Goal: Book appointment/travel/reservation

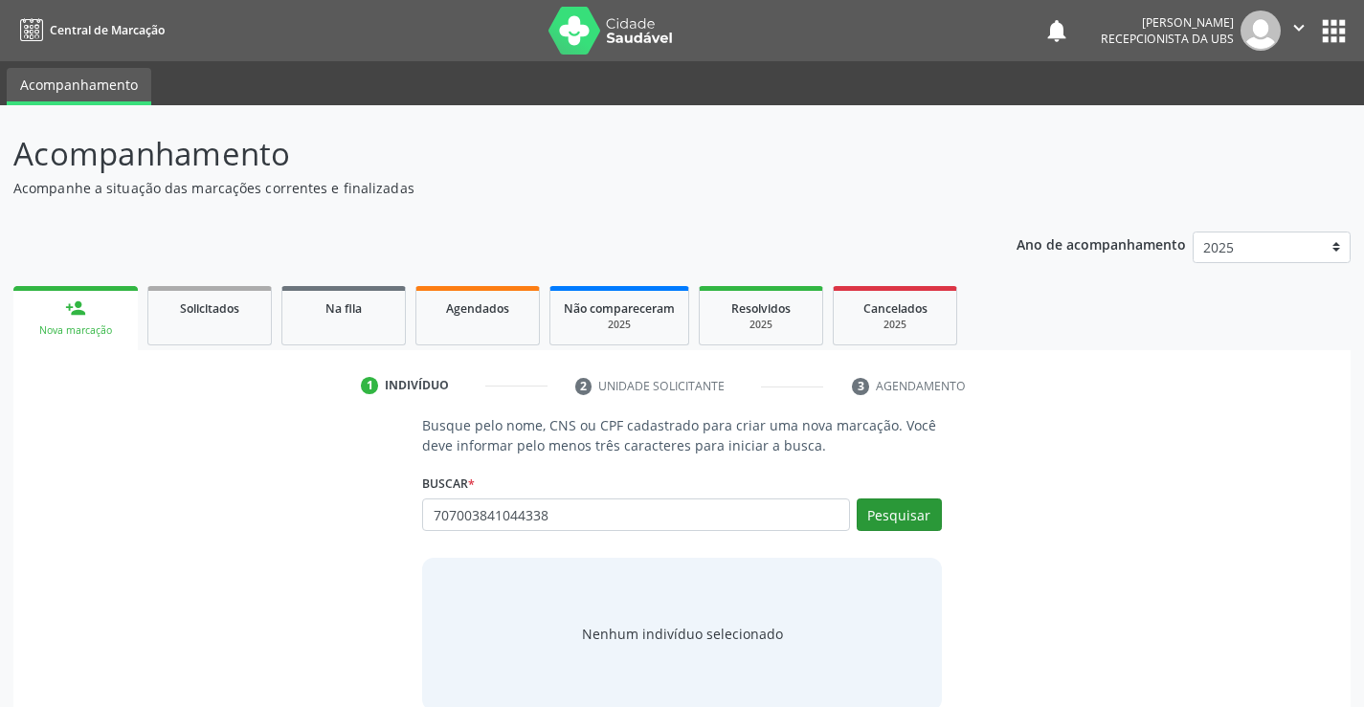
type input "707003841044338"
click at [906, 516] on button "Pesquisar" at bounding box center [899, 515] width 85 height 33
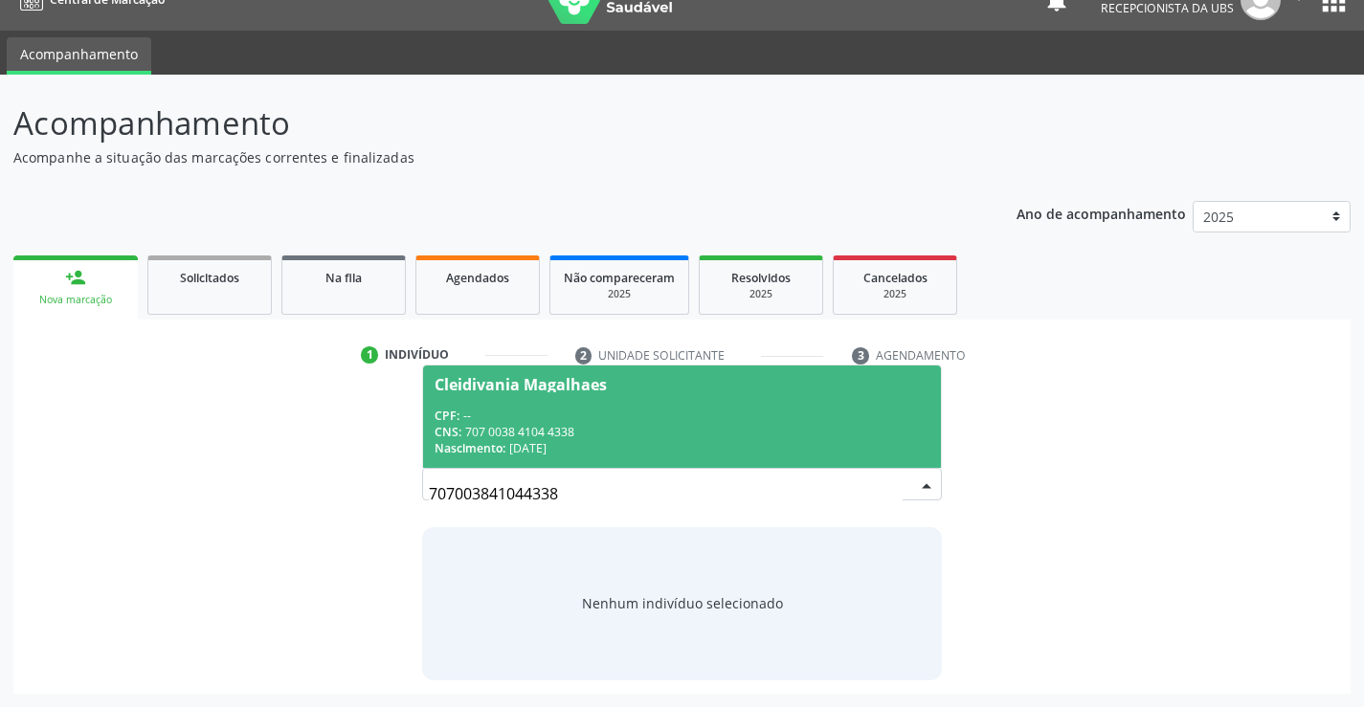
click at [661, 425] on div "CNS: 707 0038 4104 4338" at bounding box center [682, 432] width 494 height 16
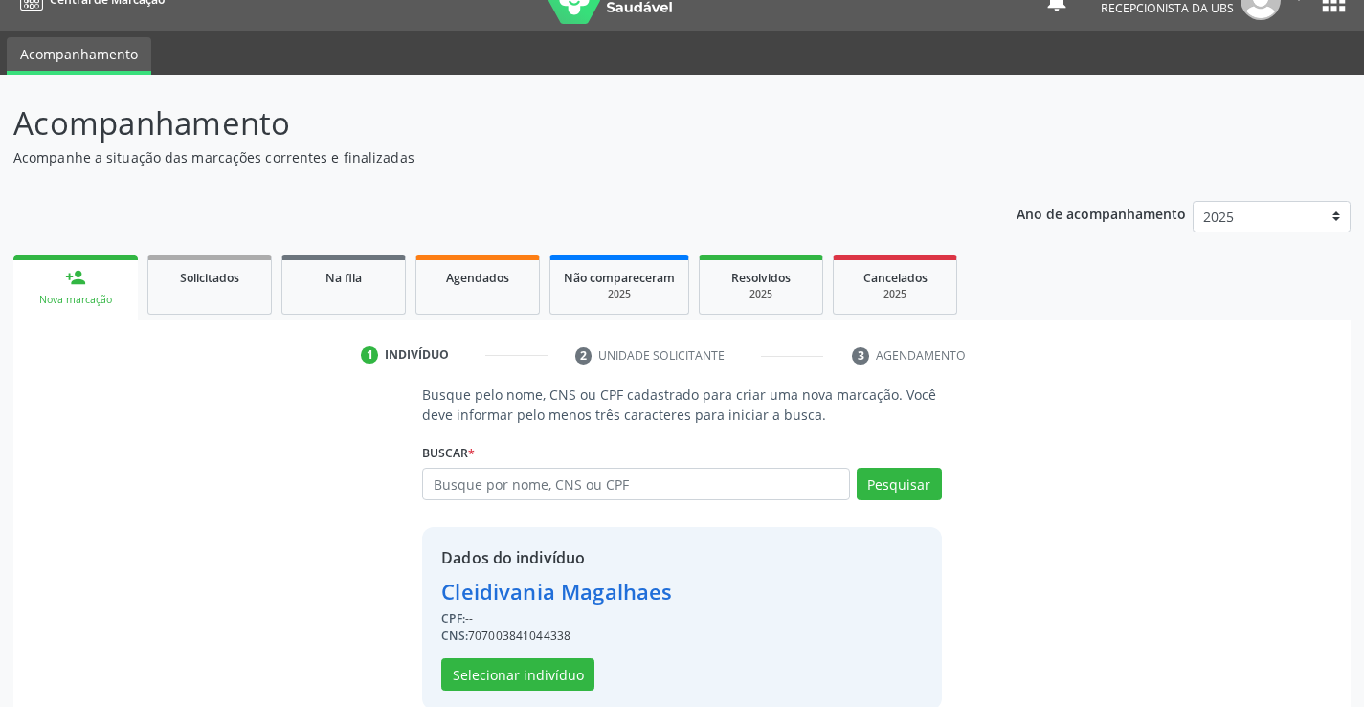
scroll to position [60, 0]
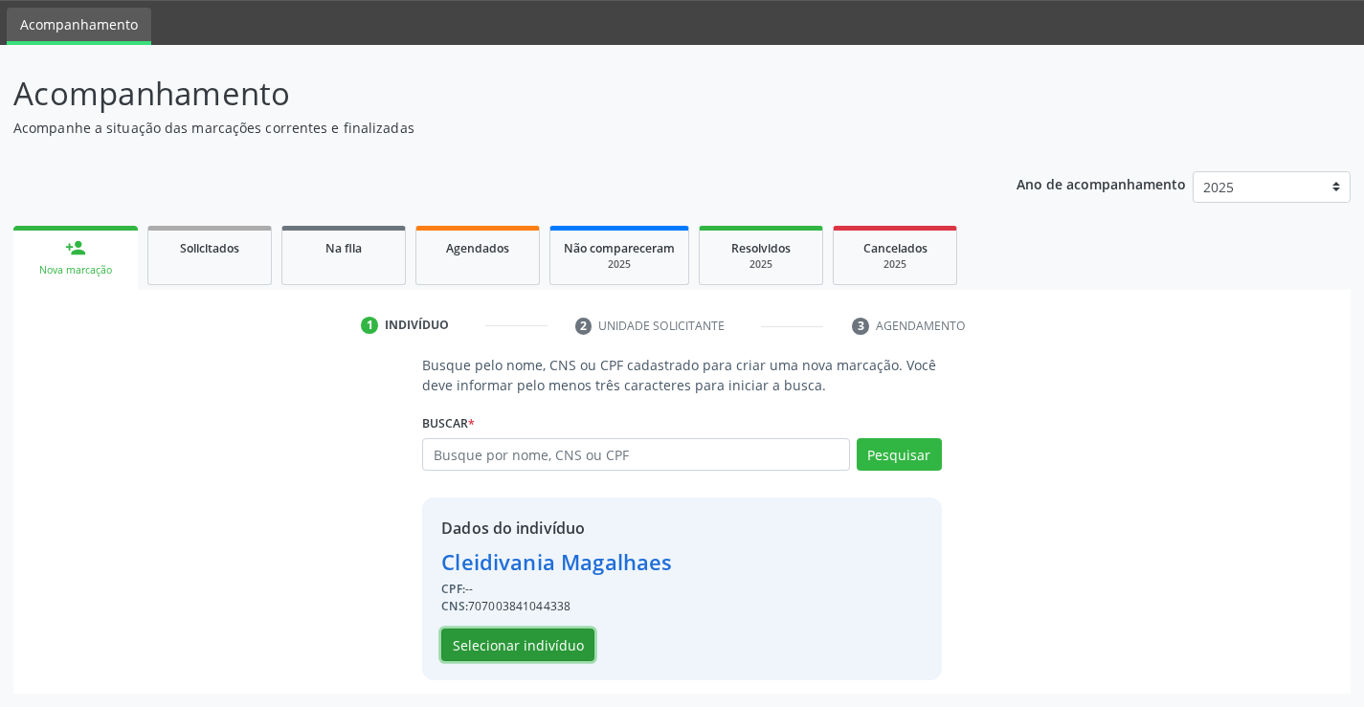
click at [559, 647] on button "Selecionar indivíduo" at bounding box center [517, 645] width 153 height 33
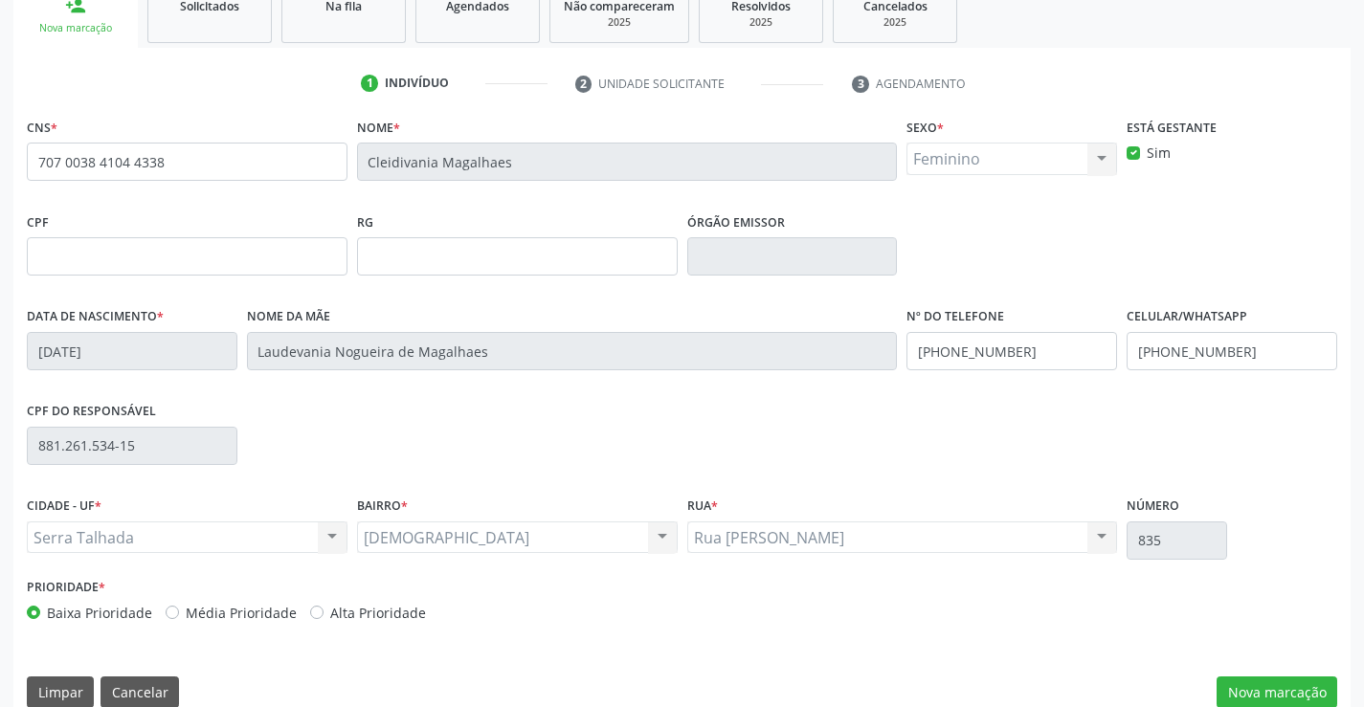
scroll to position [330, 0]
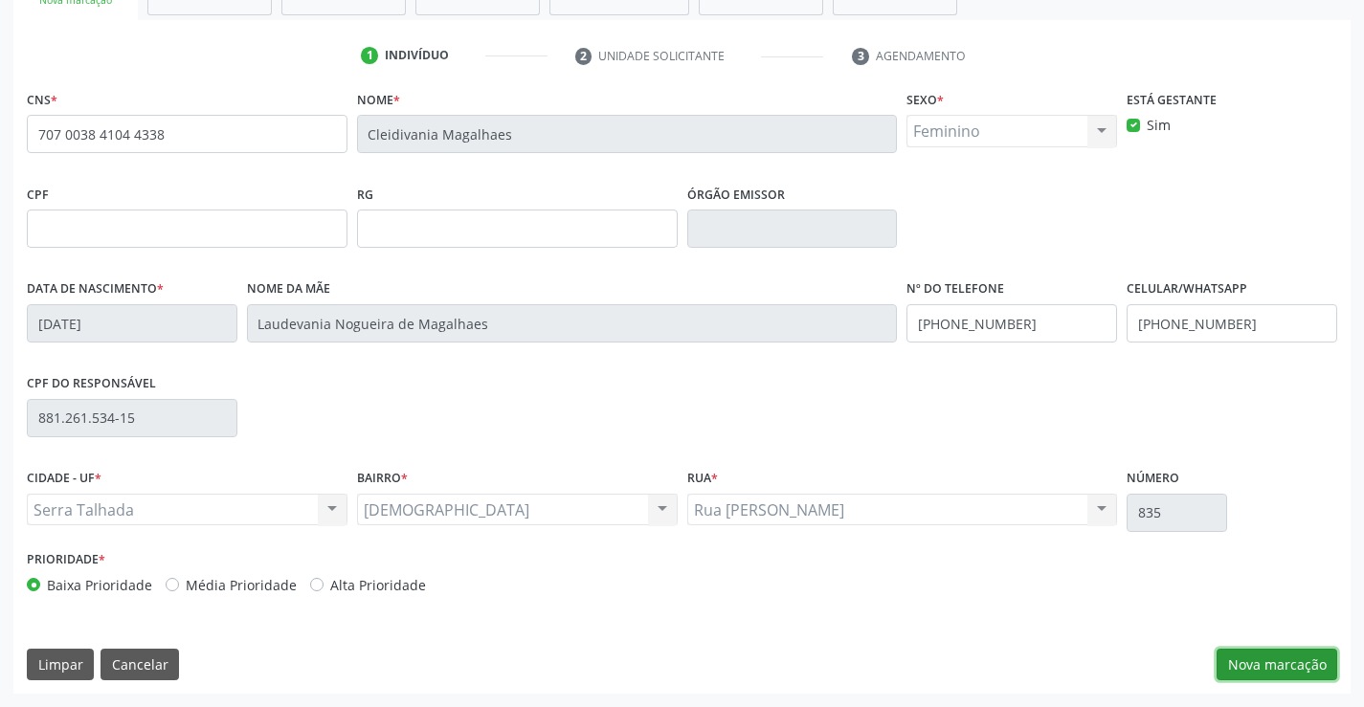
click at [1273, 662] on button "Nova marcação" at bounding box center [1277, 665] width 121 height 33
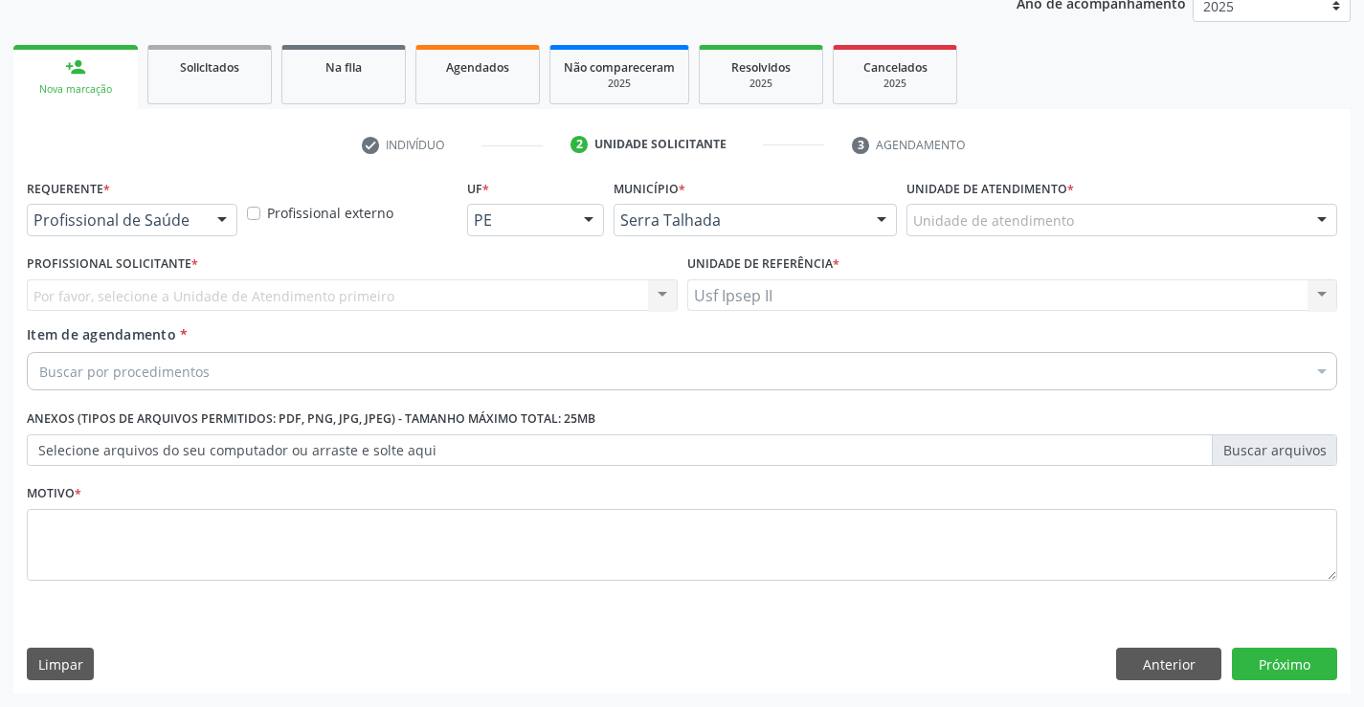
scroll to position [241, 0]
click at [1110, 233] on div "Unidade de atendimento" at bounding box center [1122, 220] width 431 height 33
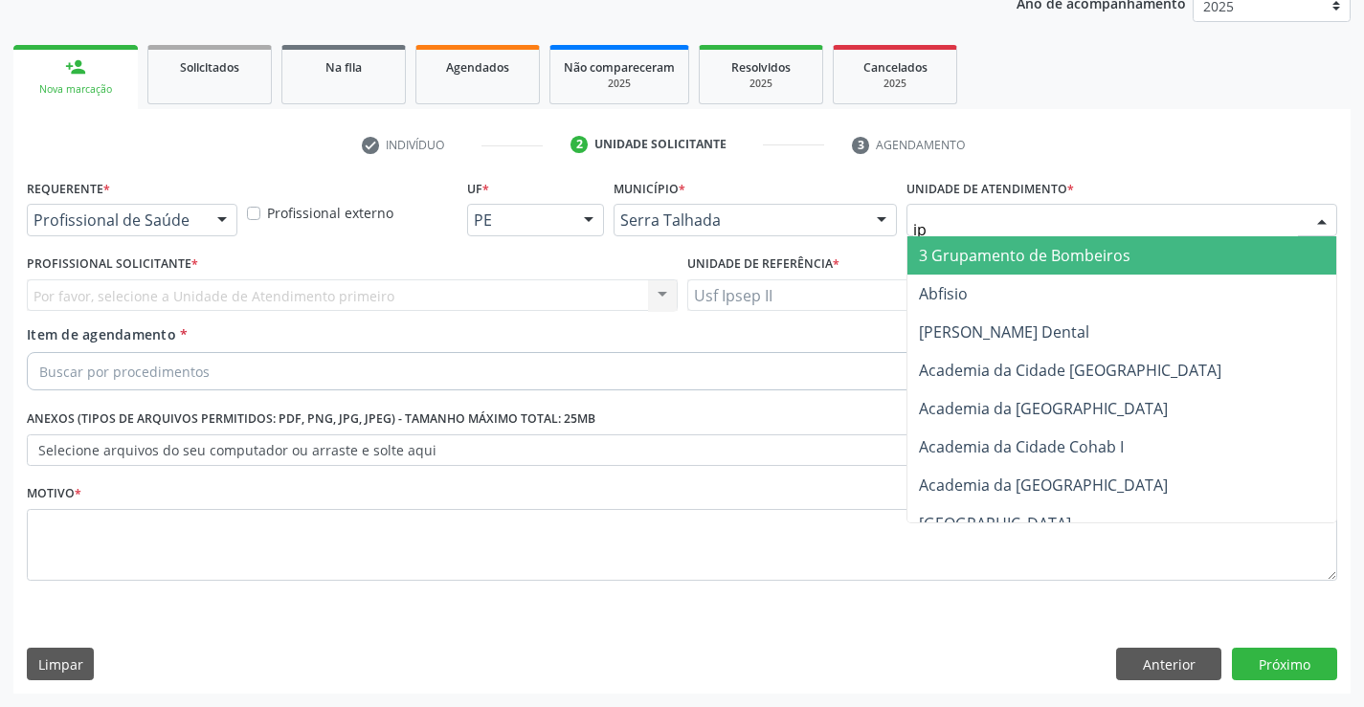
type input "ips"
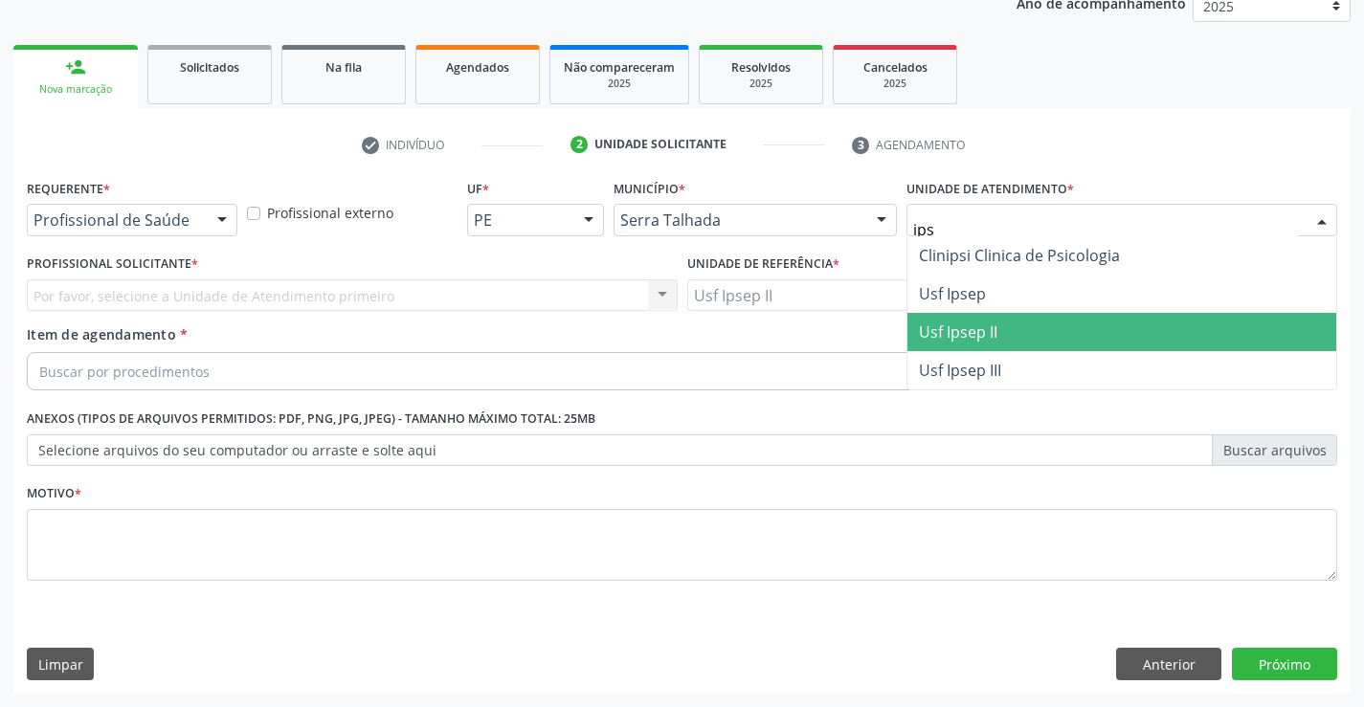
click at [1022, 334] on span "Usf Ipsep II" at bounding box center [1122, 332] width 429 height 38
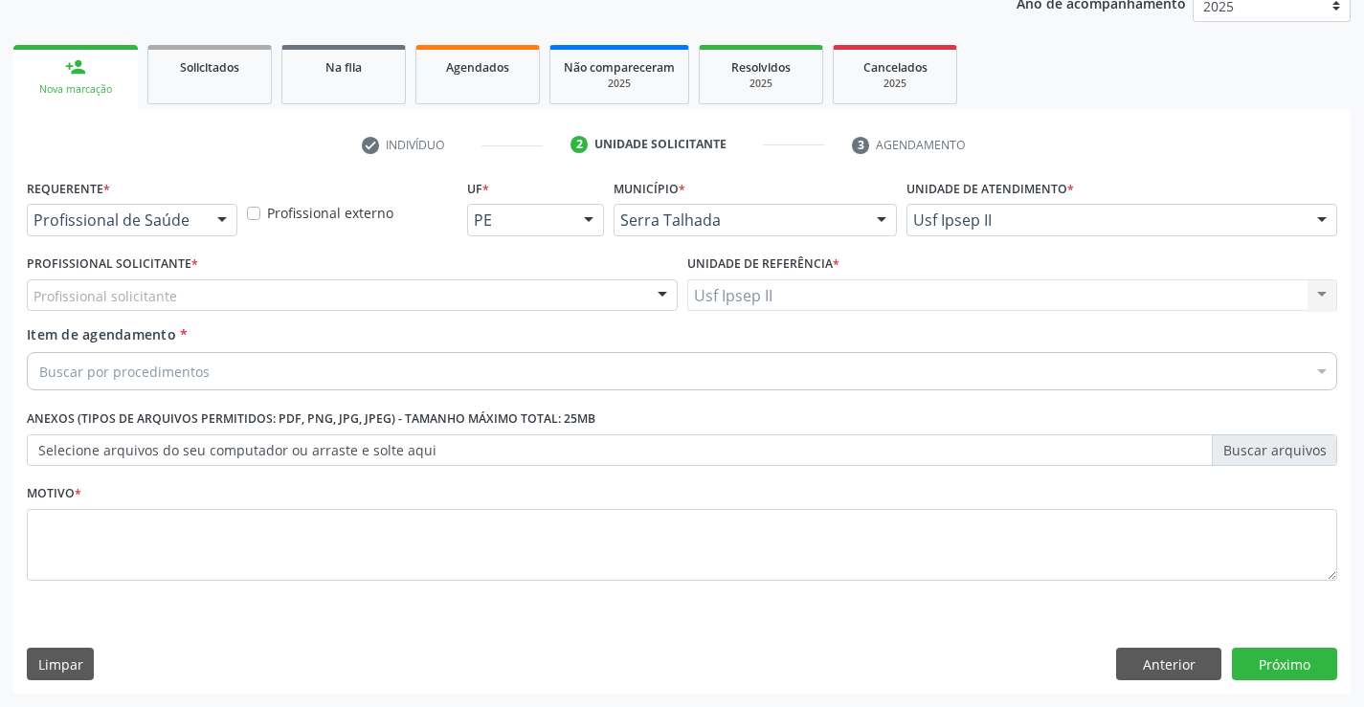
click at [395, 294] on div "Profissional solicitante" at bounding box center [352, 296] width 651 height 33
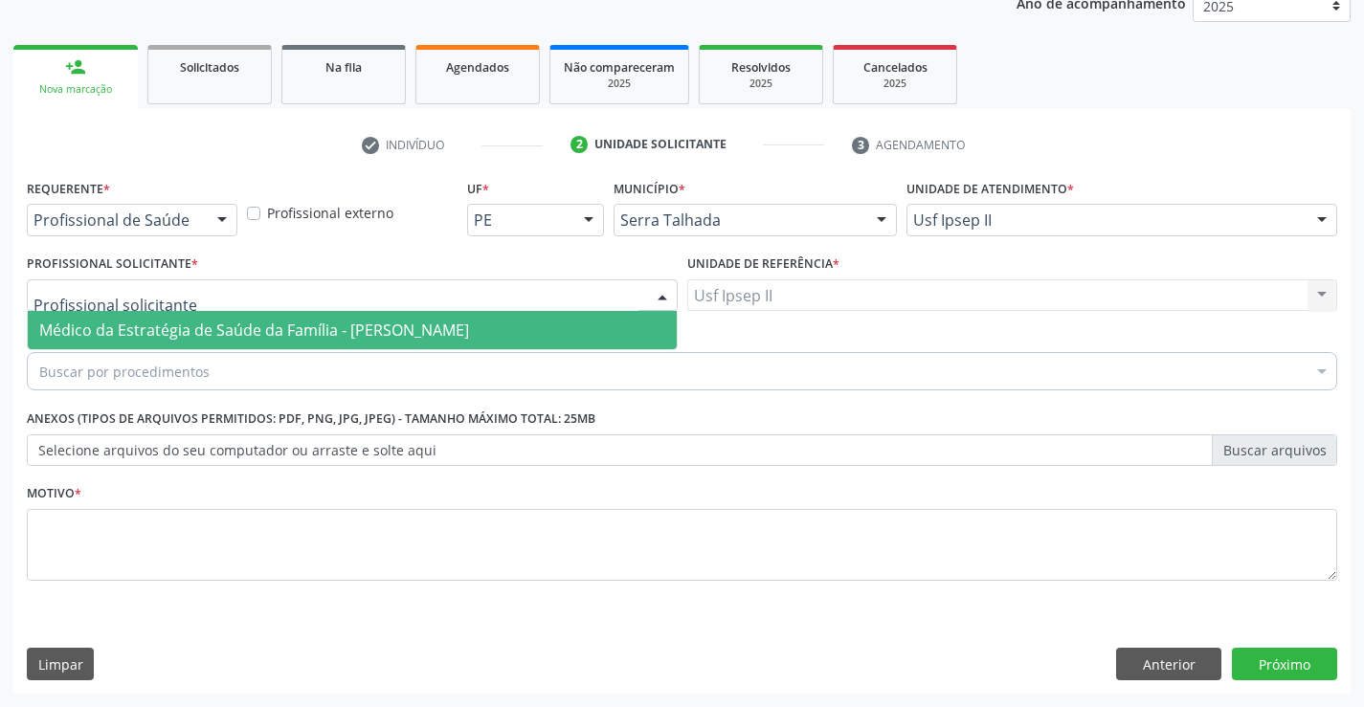
click at [394, 333] on span "Médico da Estratégia de Saúde da Família - [PERSON_NAME]" at bounding box center [254, 330] width 430 height 21
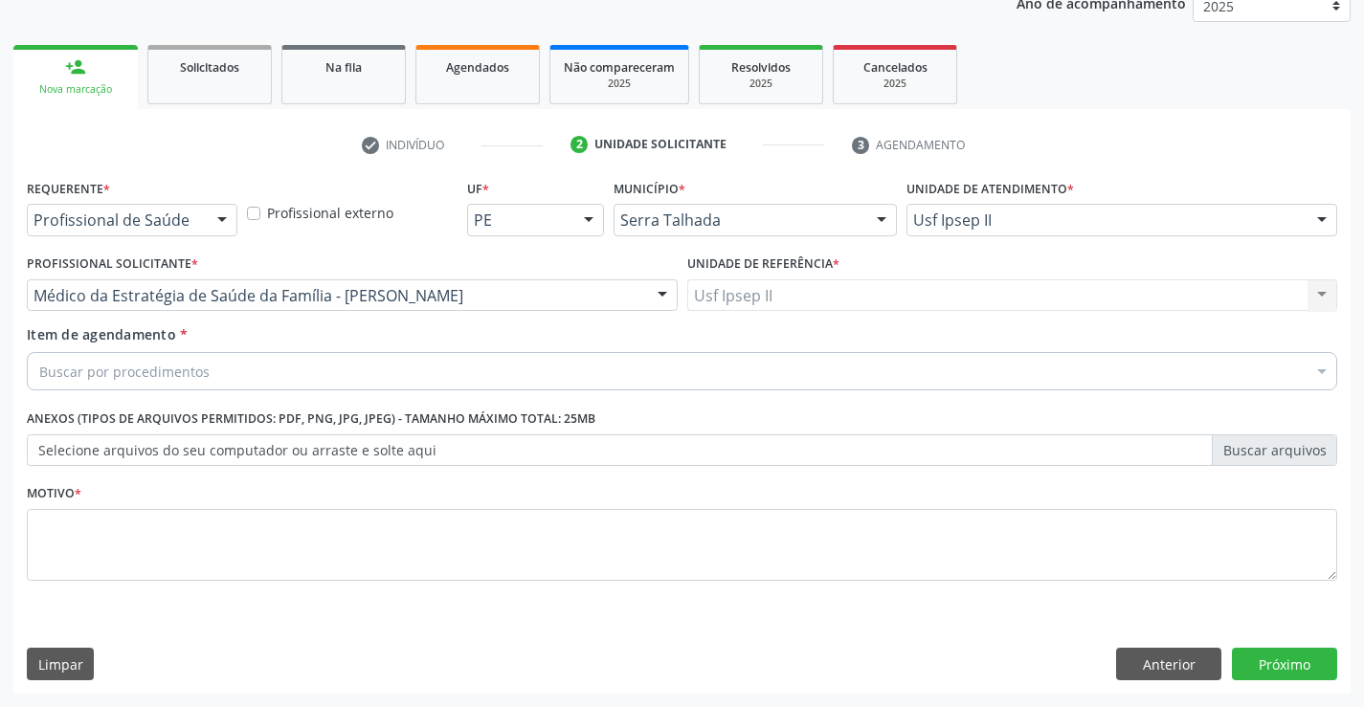
click at [392, 361] on div "Buscar por procedimentos" at bounding box center [682, 371] width 1311 height 38
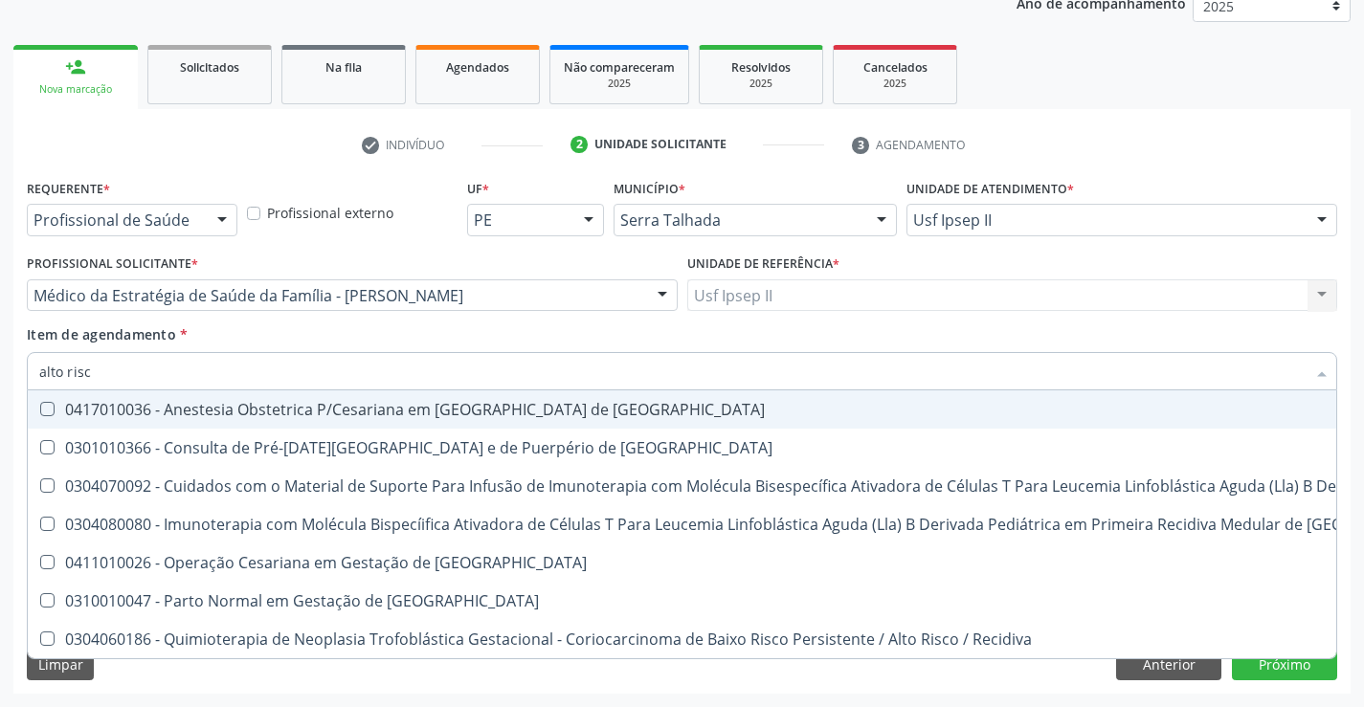
type input "alto risco"
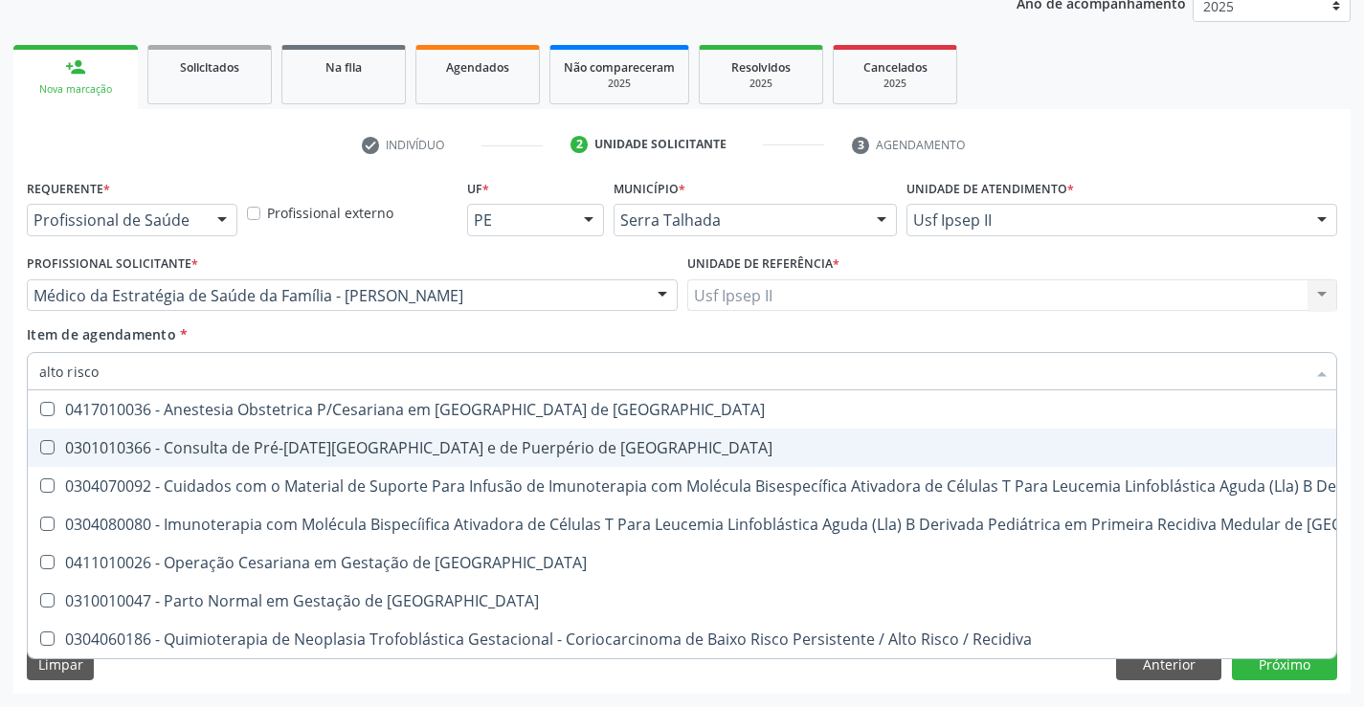
click at [307, 451] on div "0301010366 - Consulta de Pré-[DATE][GEOGRAPHIC_DATA] e de Puerpério de [GEOGRAP…" at bounding box center [1022, 447] width 1966 height 15
checkbox Risco "true"
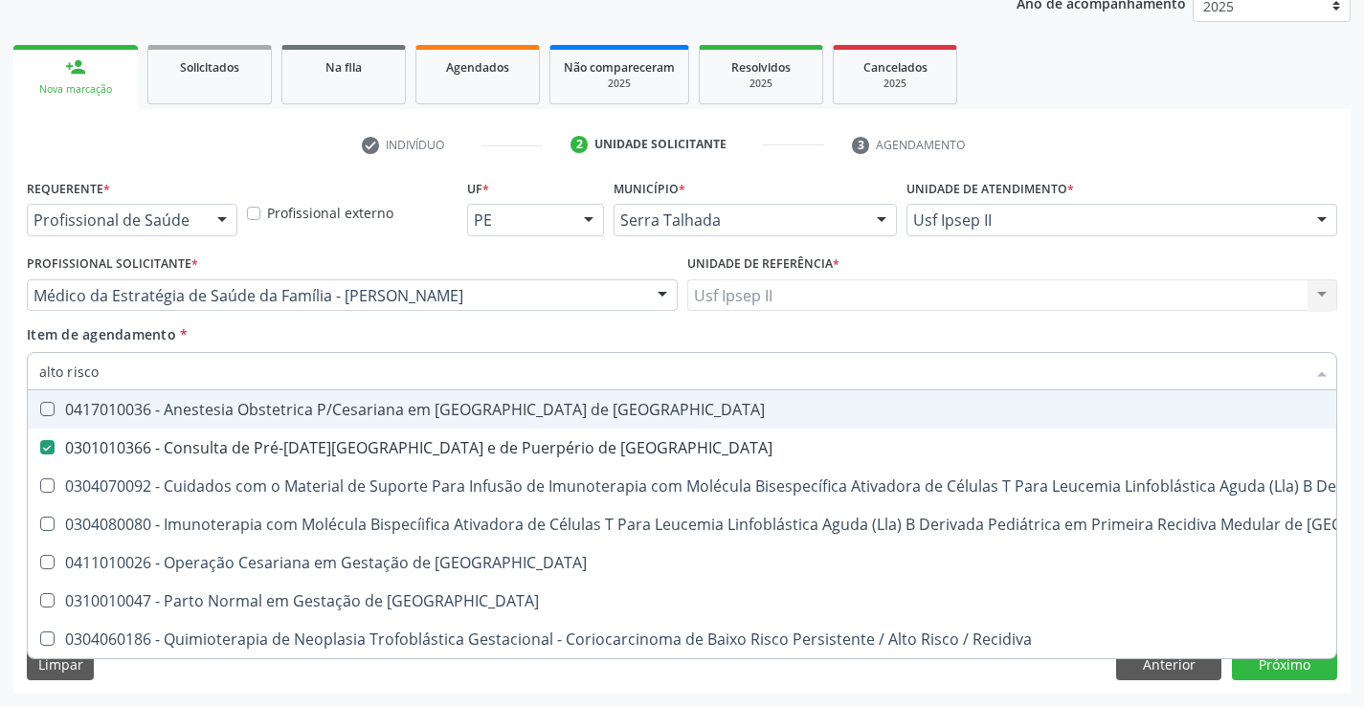
click at [278, 341] on div "Item de agendamento * alto risco Desfazer seleção 0417010036 - Anestesia Obstet…" at bounding box center [682, 355] width 1311 height 60
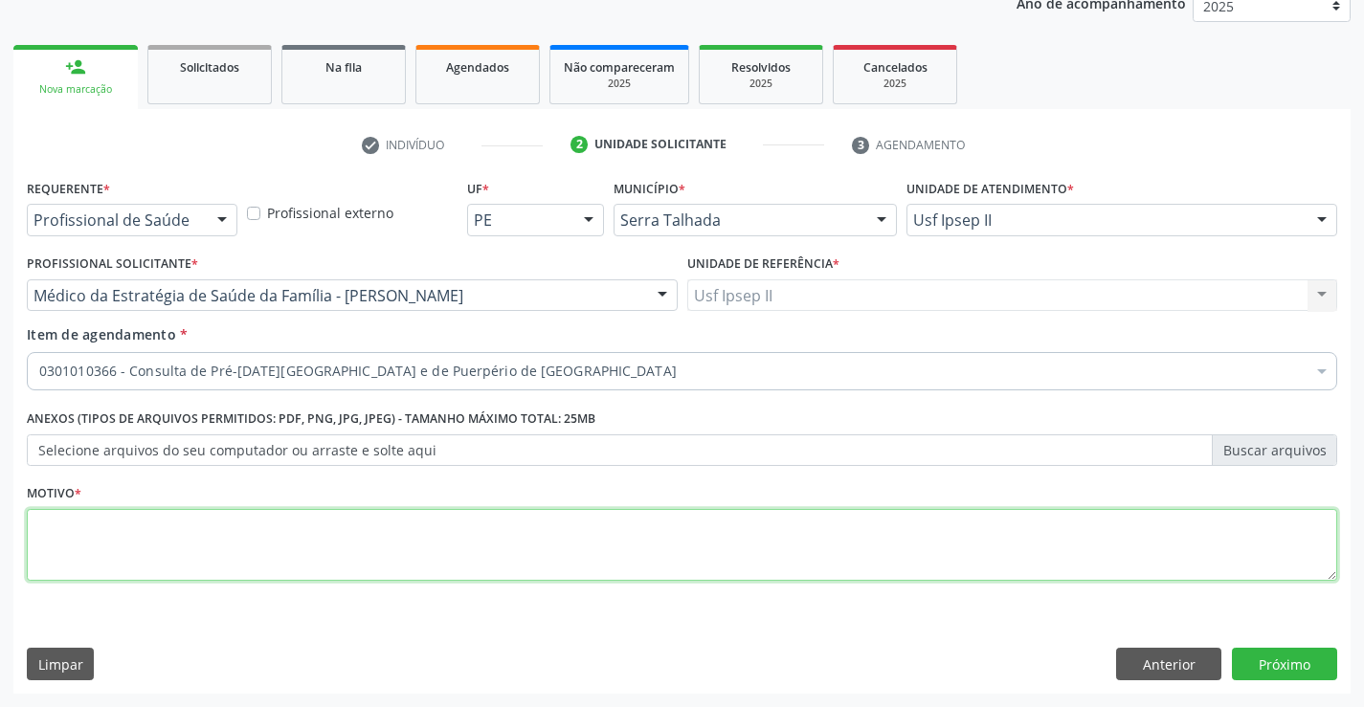
click at [194, 524] on textarea at bounding box center [682, 545] width 1311 height 73
type textarea "e"
type textarea "retorno"
click at [1275, 672] on button "Próximo" at bounding box center [1284, 664] width 105 height 33
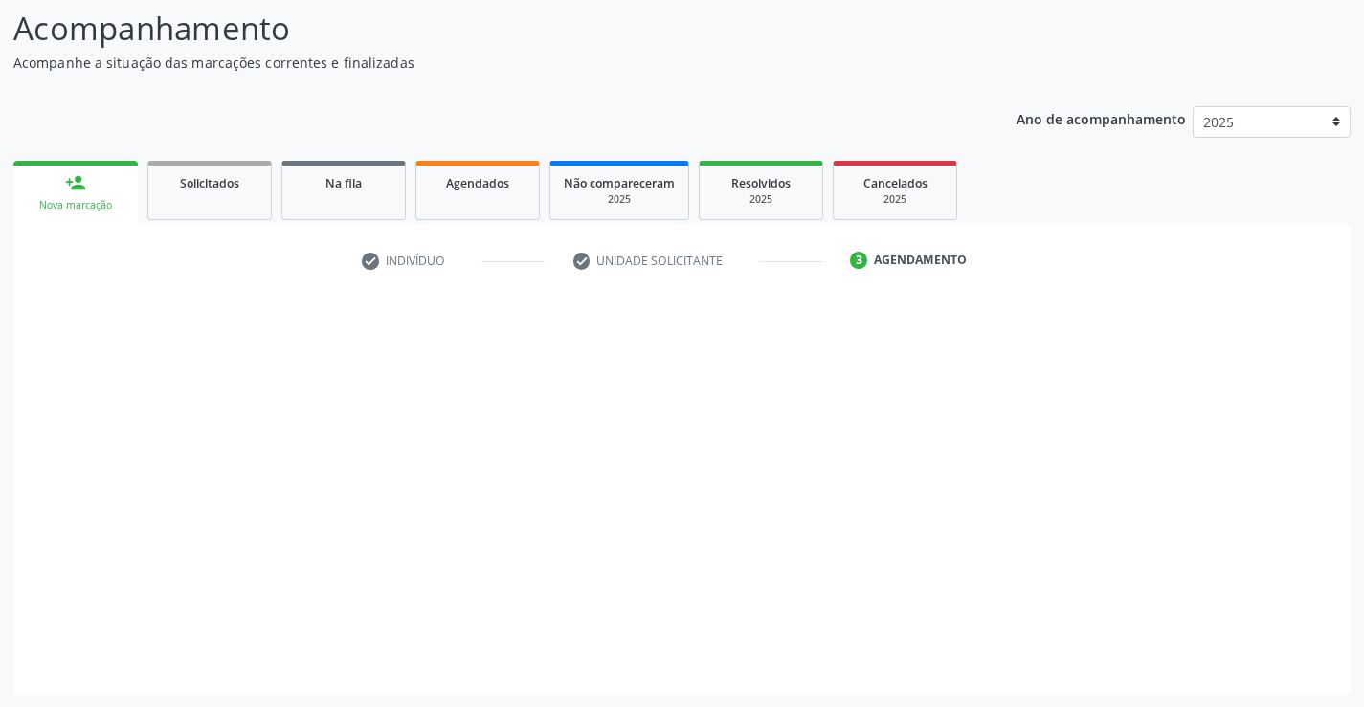
scroll to position [125, 0]
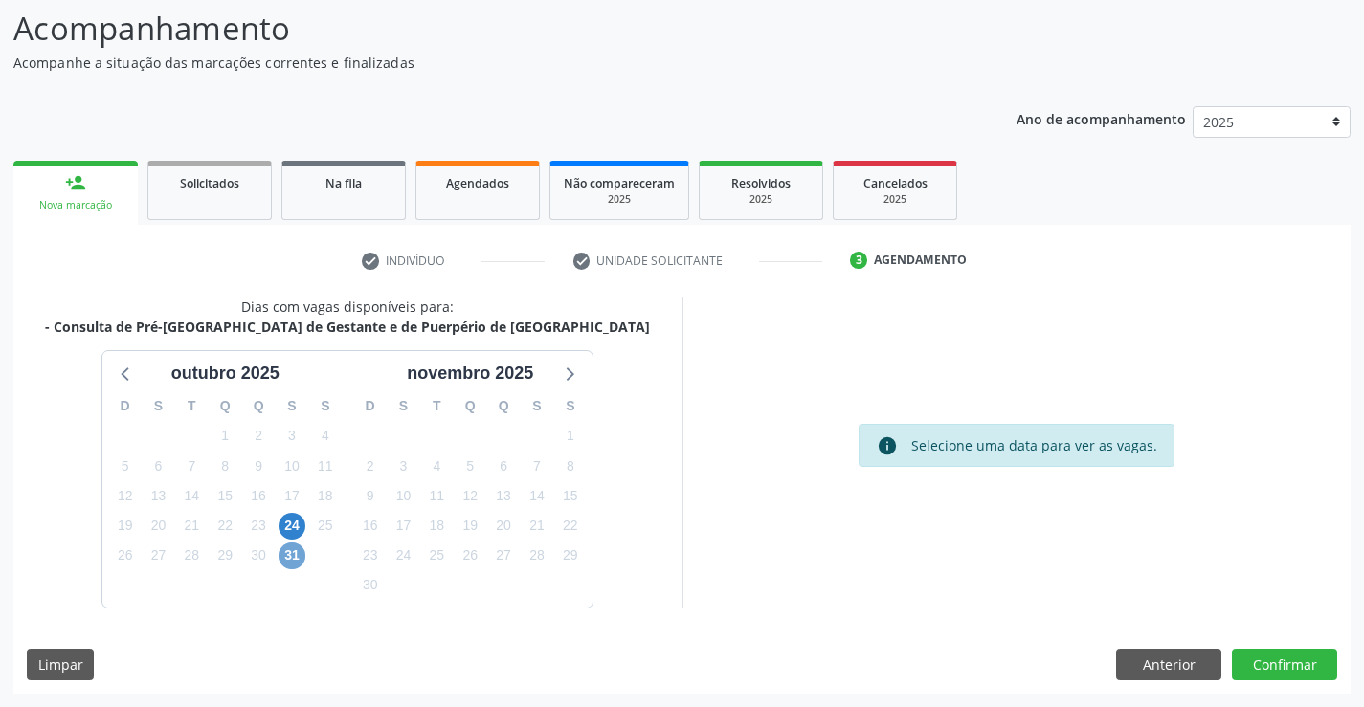
click at [290, 550] on span "31" at bounding box center [292, 556] width 27 height 27
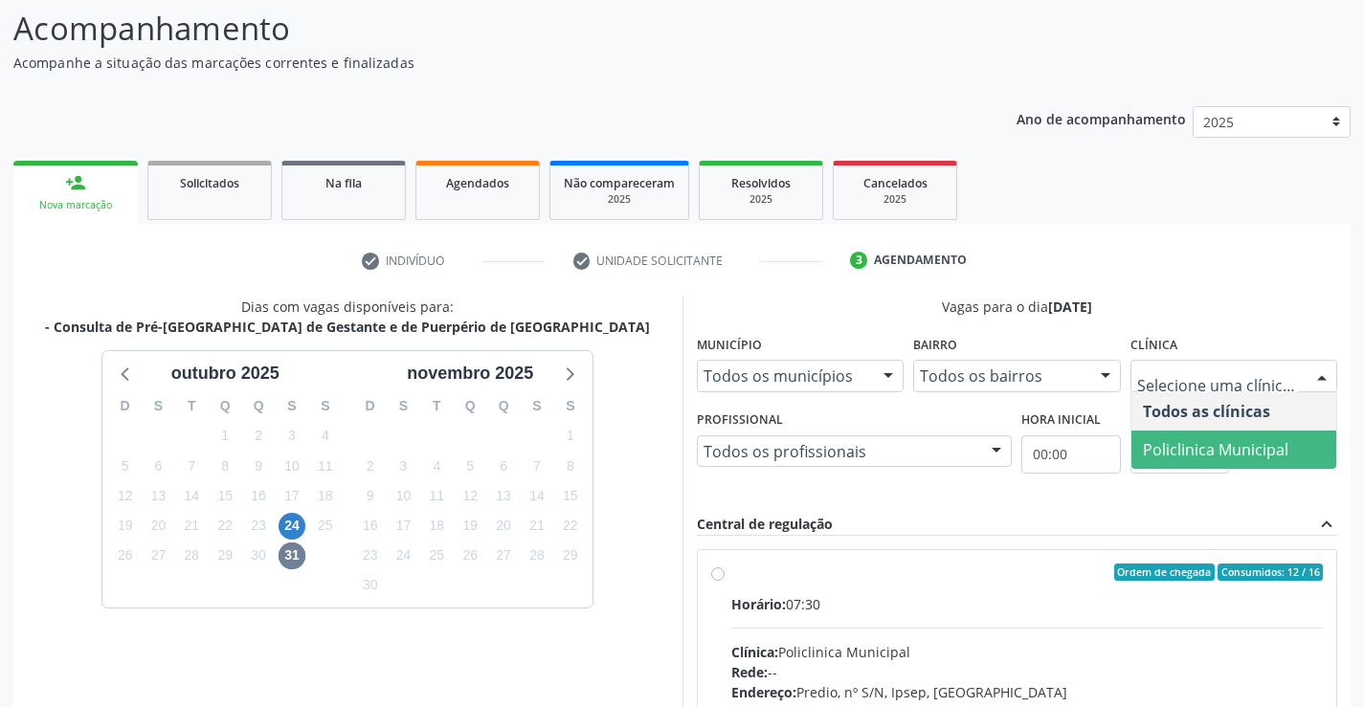
click at [1226, 437] on span "Policlinica Municipal" at bounding box center [1235, 450] width 206 height 38
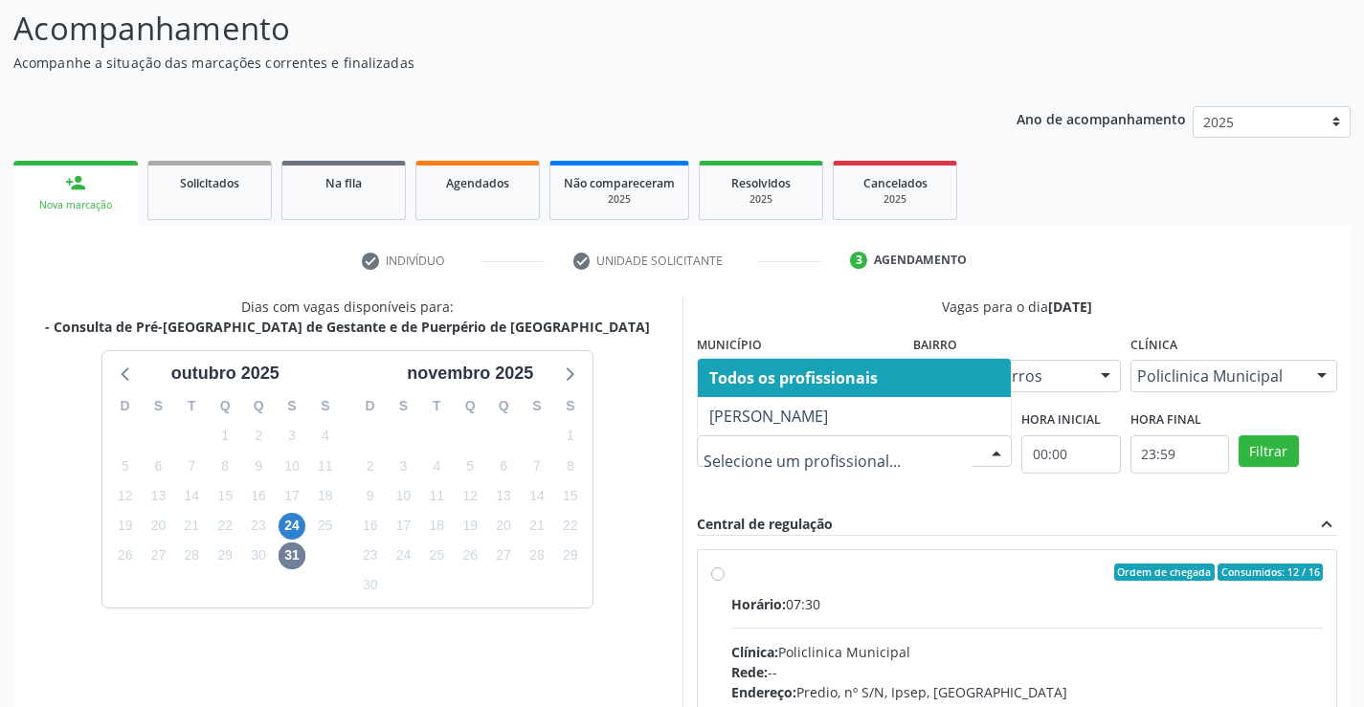
click at [976, 444] on div at bounding box center [855, 452] width 316 height 33
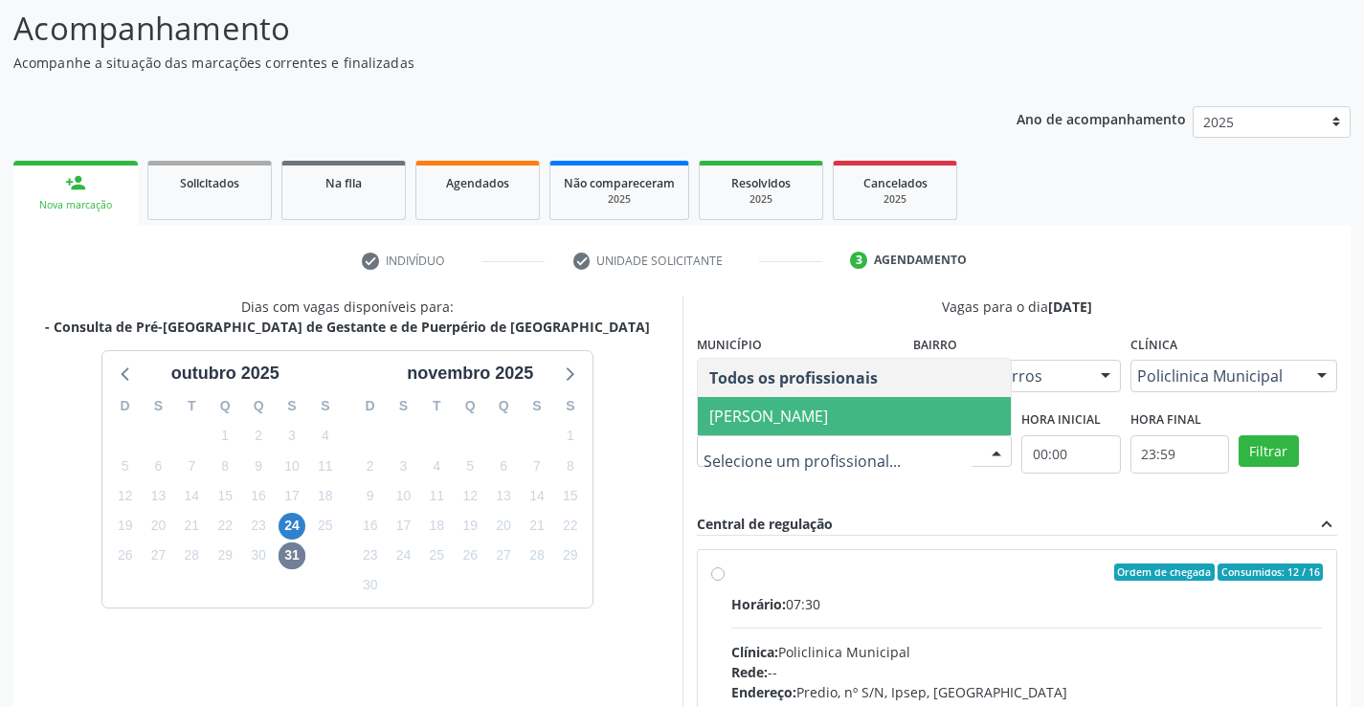
click at [869, 430] on span "[PERSON_NAME]" at bounding box center [855, 416] width 314 height 38
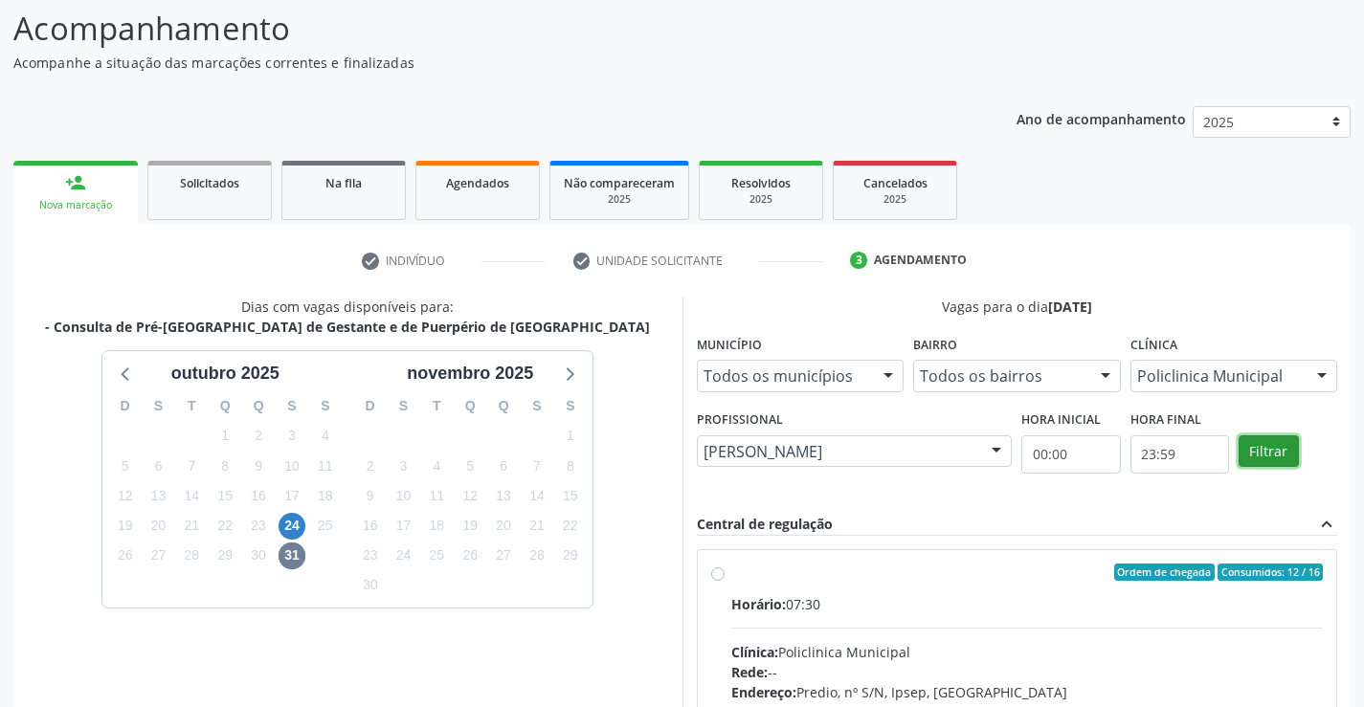
click at [1275, 456] on button "Filtrar" at bounding box center [1269, 452] width 60 height 33
click at [725, 581] on input "Ordem de chegada Consumidos: 12 / 16 Horário: 07:30 Clínica: Policlinica Munici…" at bounding box center [717, 572] width 13 height 17
radio input "true"
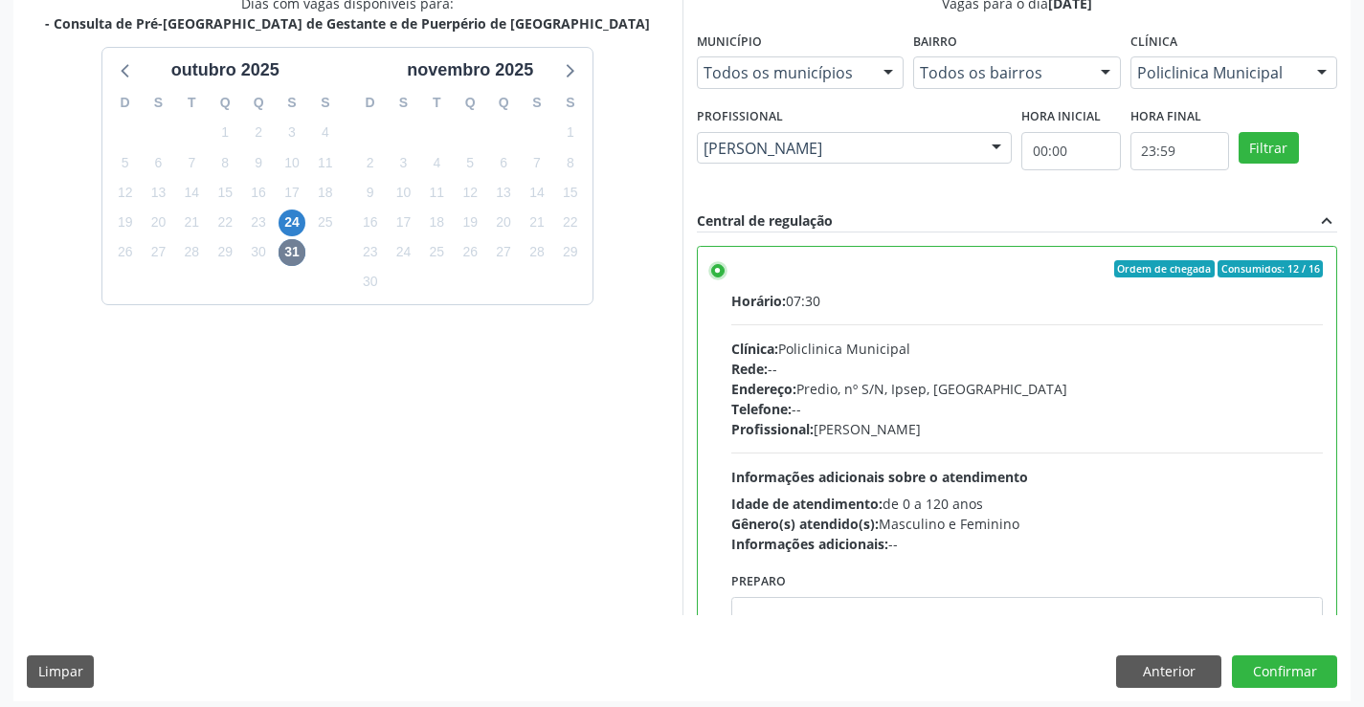
scroll to position [437, 0]
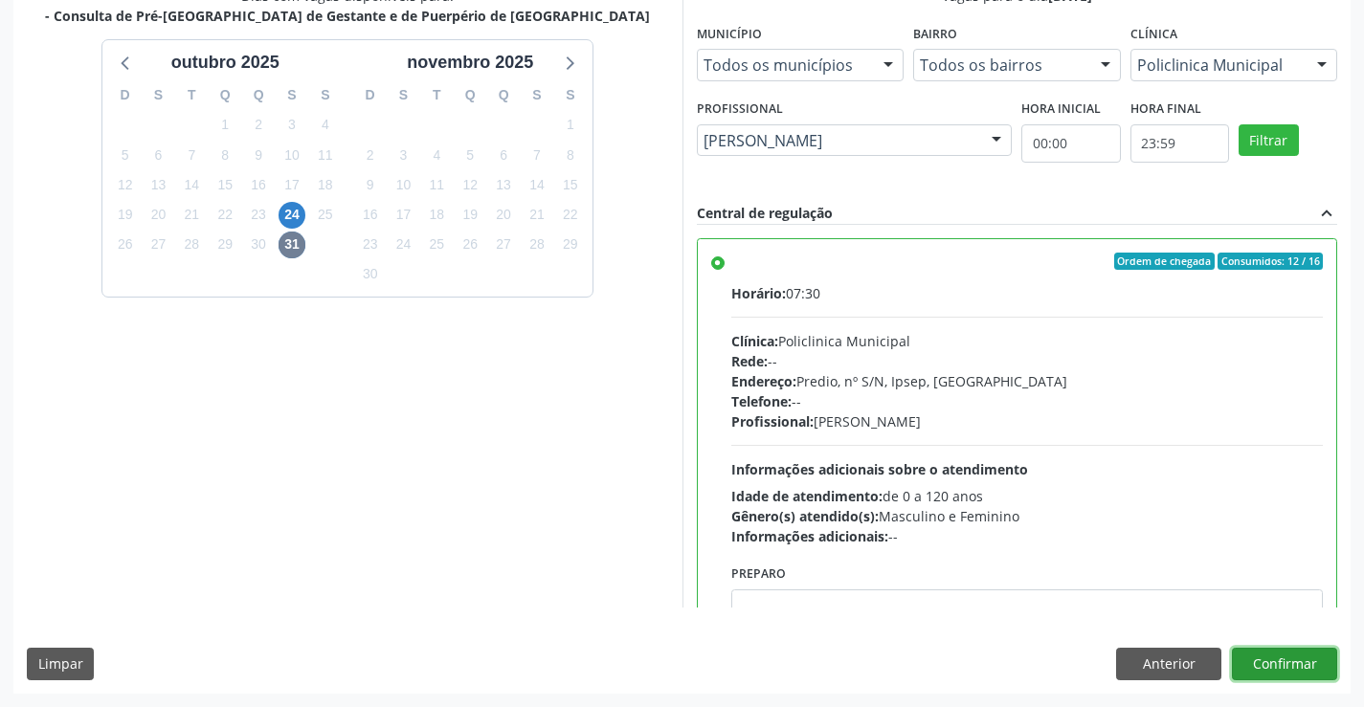
click at [1306, 666] on button "Confirmar" at bounding box center [1284, 664] width 105 height 33
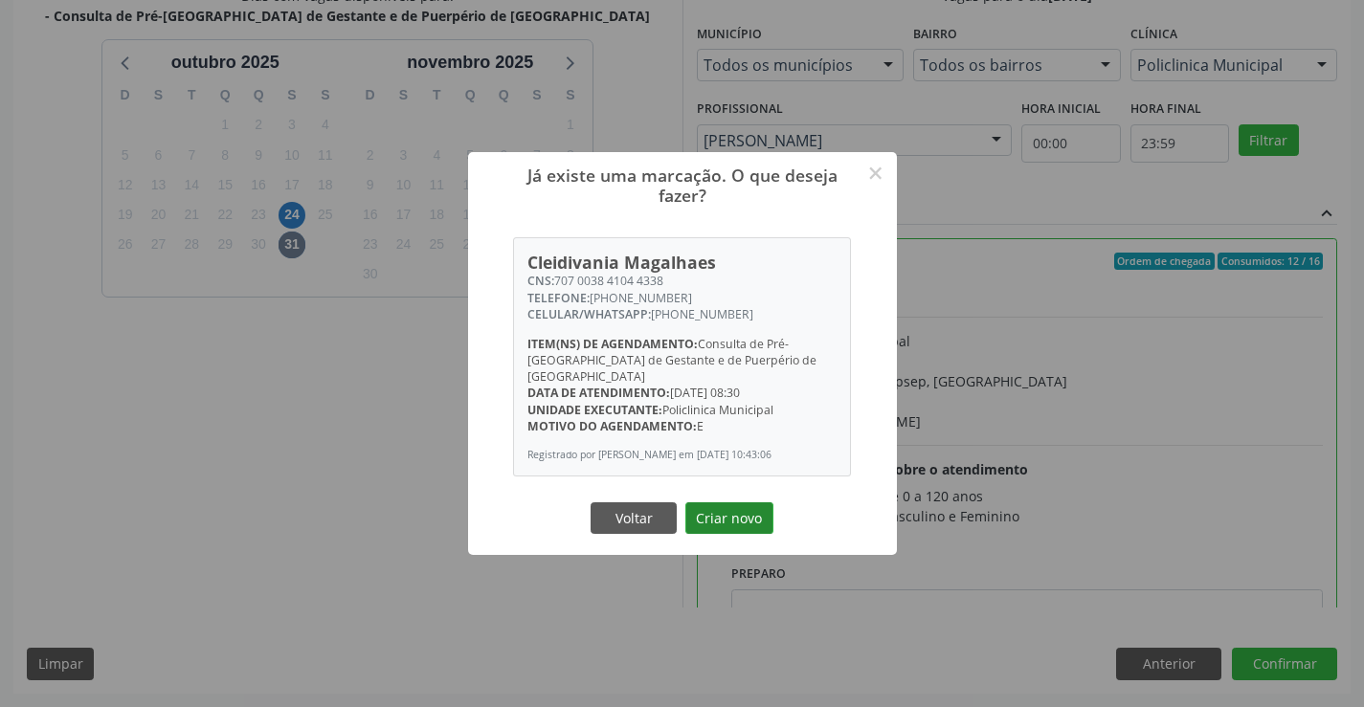
click at [764, 511] on button "Criar novo" at bounding box center [729, 519] width 88 height 33
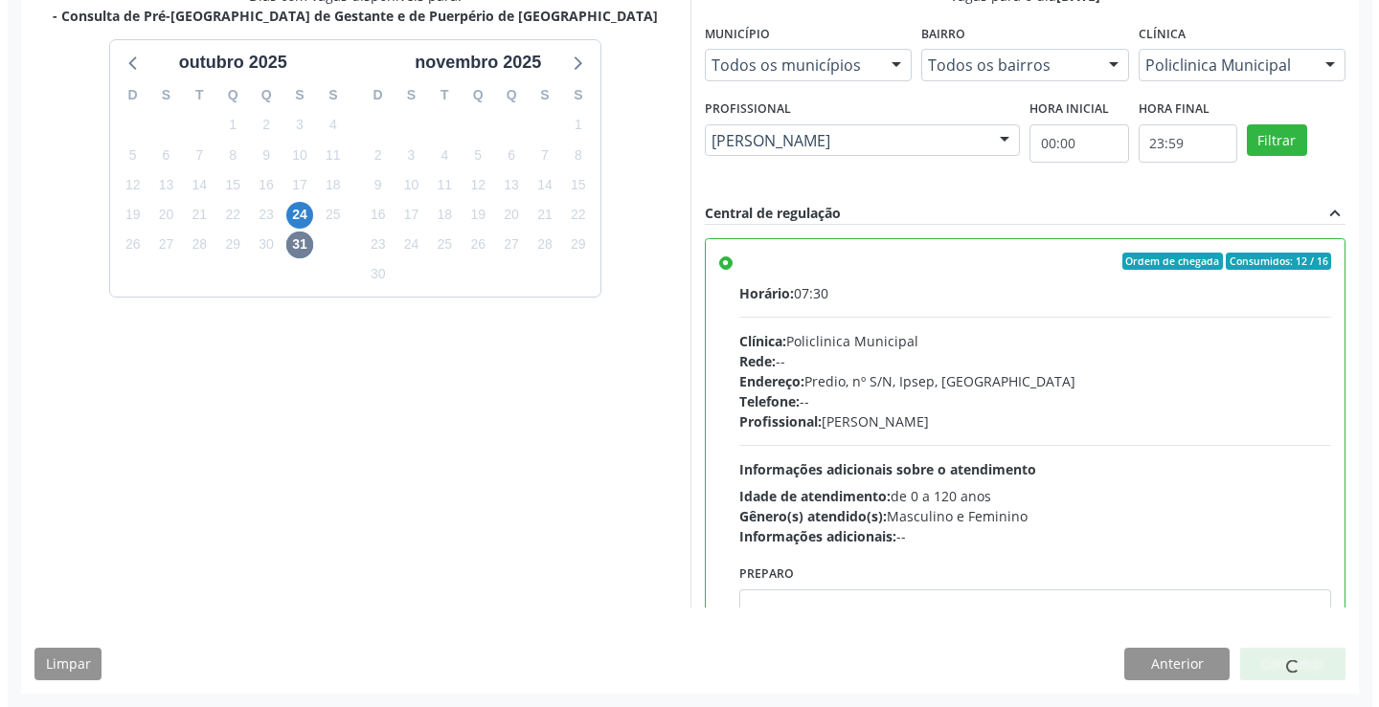
scroll to position [0, 0]
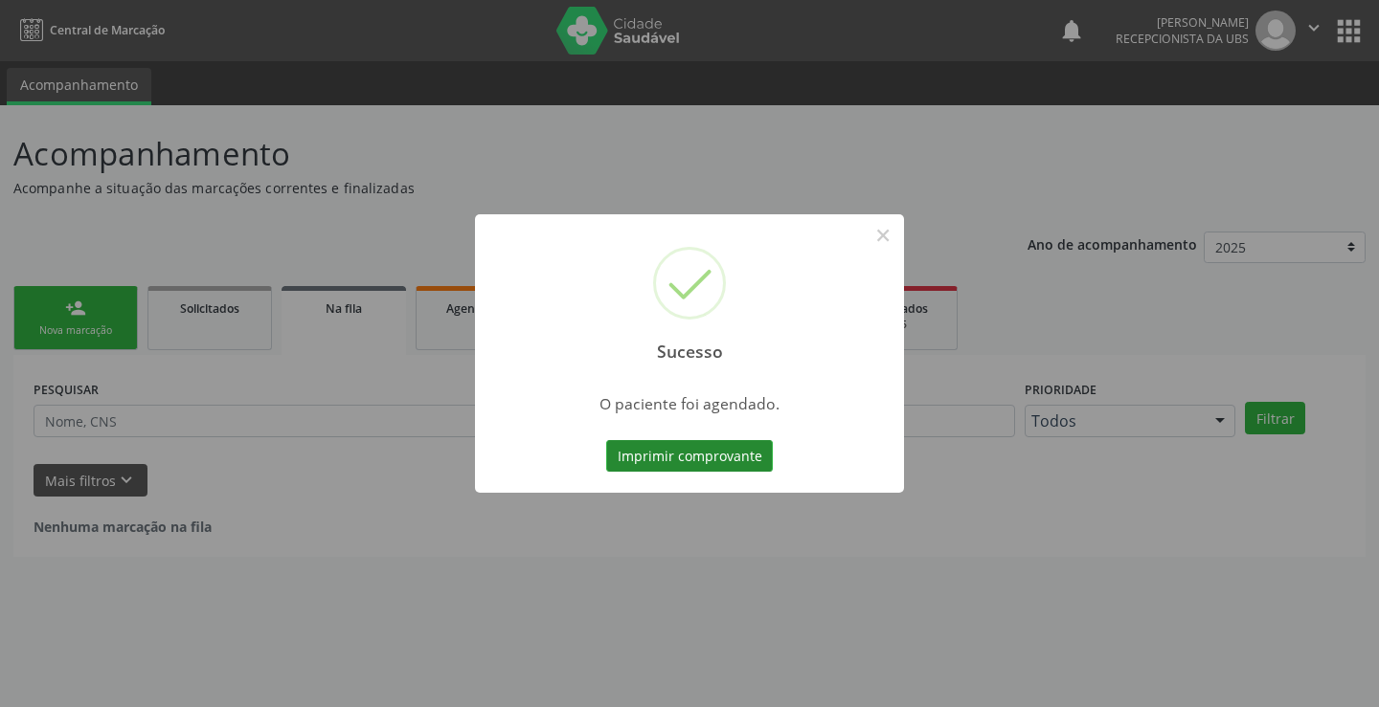
click at [732, 455] on button "Imprimir comprovante" at bounding box center [689, 456] width 167 height 33
